Goal: Find specific page/section

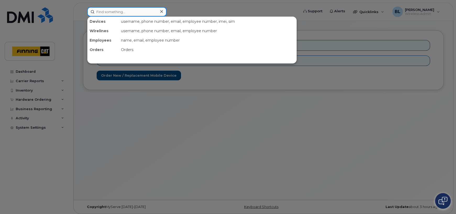
click at [139, 14] on input at bounding box center [126, 11] width 79 height 9
paste input "[PHONE_NUMBER]"
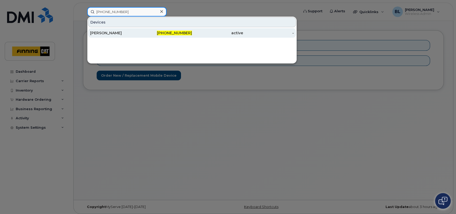
type input "[PHONE_NUMBER]"
click at [110, 32] on div "[PERSON_NAME]" at bounding box center [115, 32] width 51 height 5
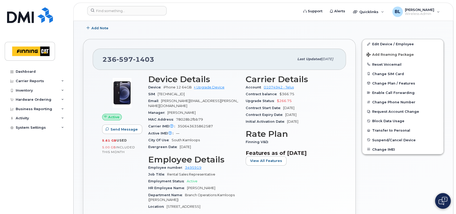
scroll to position [147, 0]
